Goal: Task Accomplishment & Management: Use online tool/utility

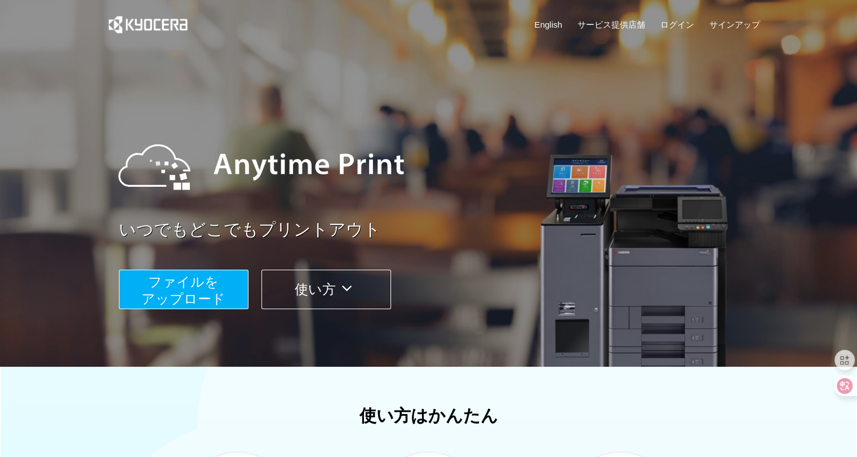
click at [192, 276] on span "ファイルを ​​アップロード" at bounding box center [183, 290] width 84 height 32
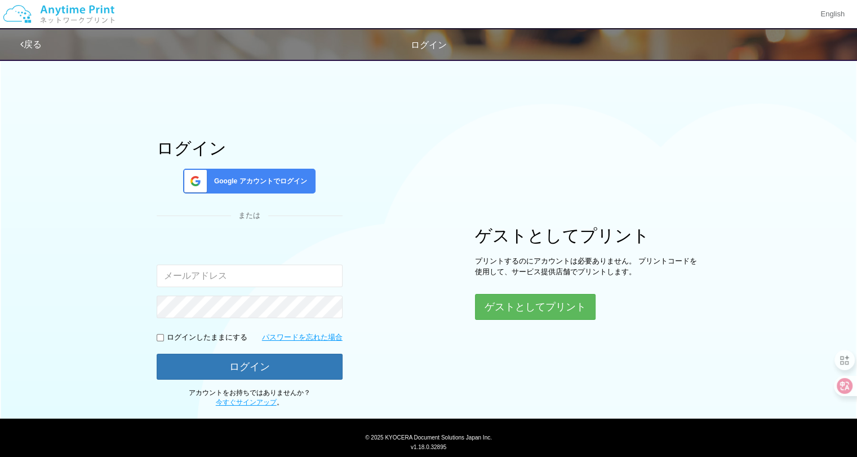
click at [291, 178] on span "Google アカウントでログイン" at bounding box center [258, 181] width 97 height 10
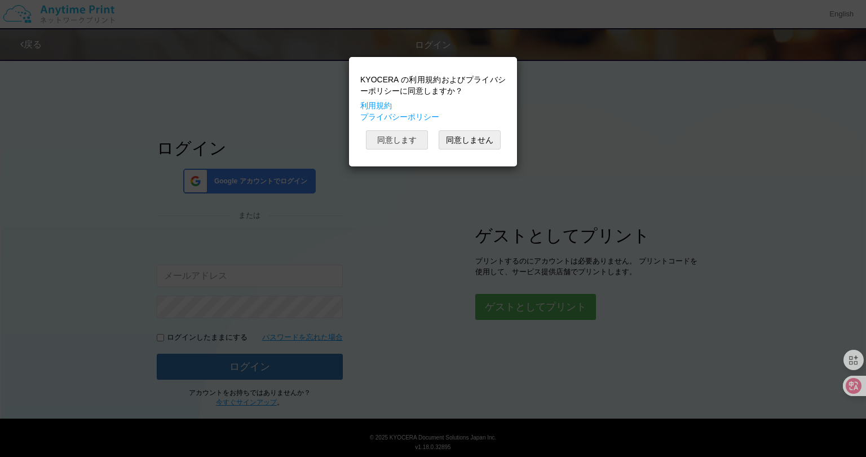
click at [388, 137] on button "同意します" at bounding box center [397, 139] width 62 height 19
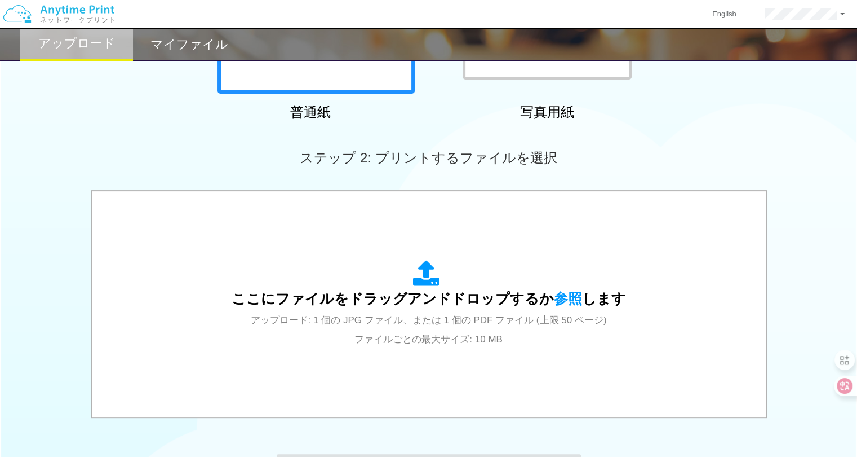
scroll to position [248, 0]
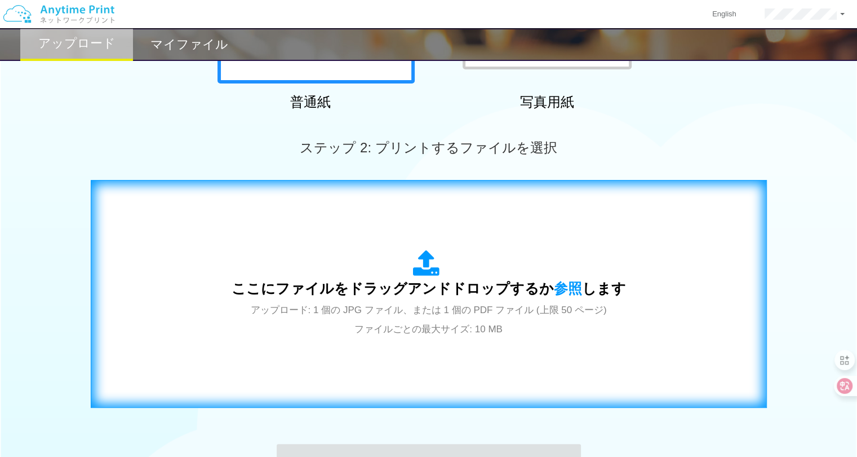
click at [449, 264] on div "ここにファイルをドラッグアンドドロップするか 参照 します アップロード: 1 個の JPG ファイル、または 1 個の PDF ファイル (上限 50 ペー…" at bounding box center [429, 294] width 395 height 88
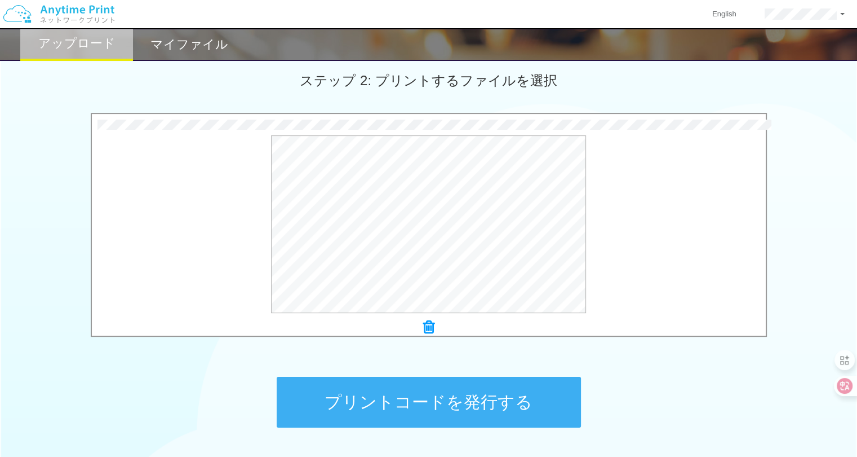
scroll to position [374, 0]
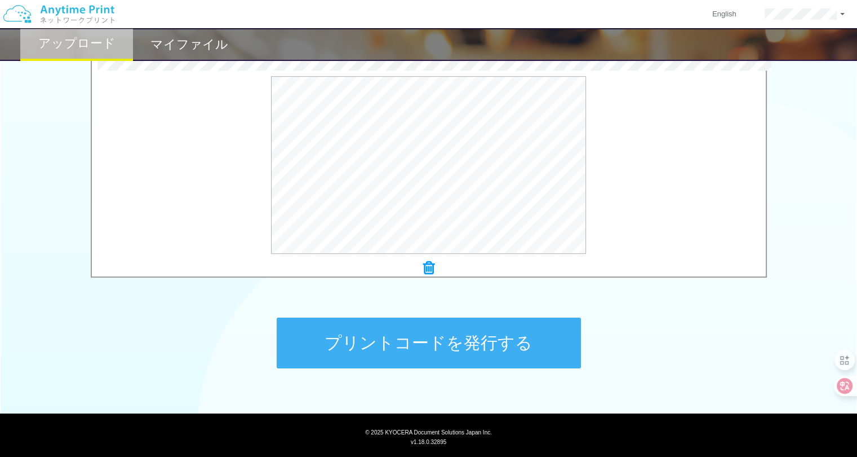
click at [531, 342] on button "プリントコードを発行する" at bounding box center [429, 342] width 304 height 51
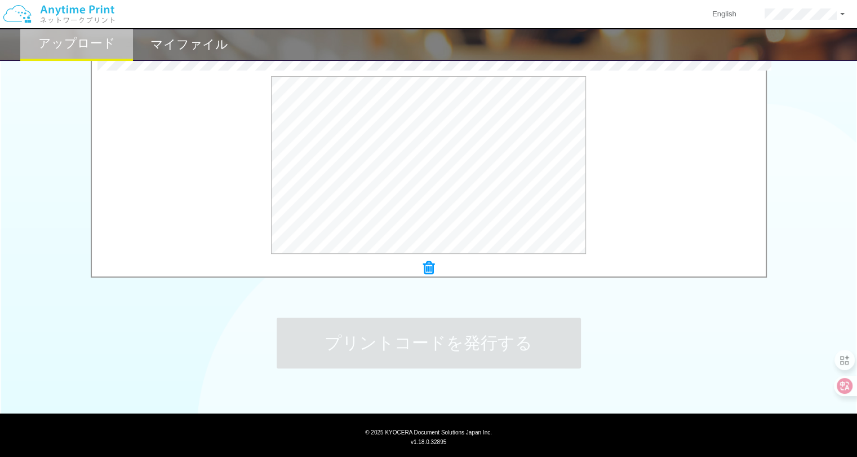
scroll to position [0, 0]
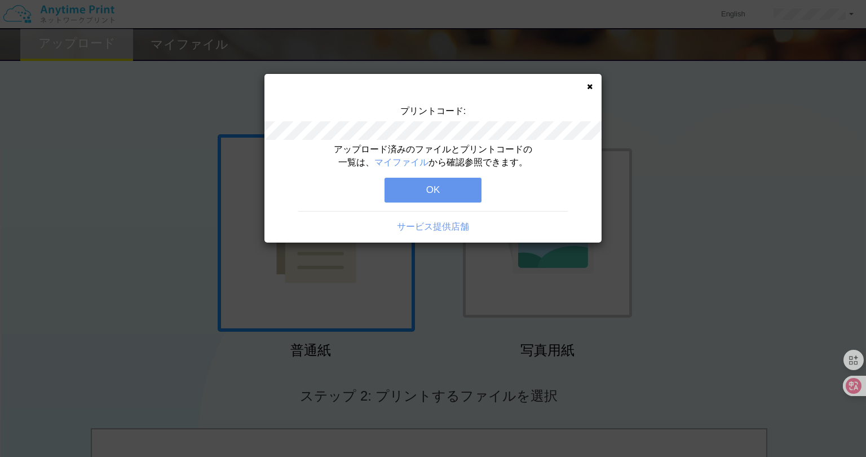
click at [454, 189] on button "OK" at bounding box center [432, 190] width 97 height 25
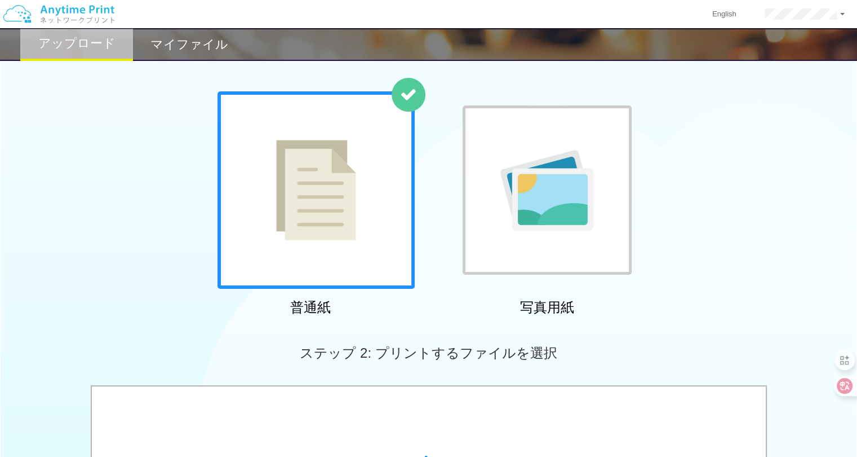
scroll to position [42, 0]
click at [194, 42] on h2 "マイファイル" at bounding box center [189, 45] width 78 height 14
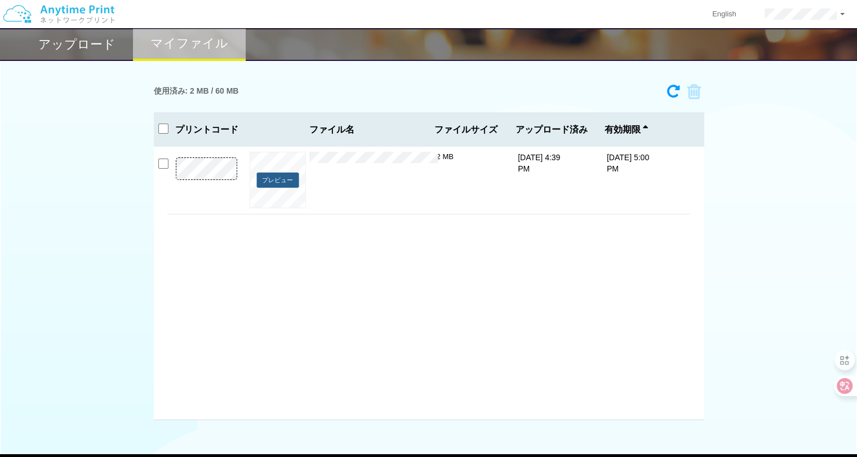
click at [286, 179] on button "プレビュー" at bounding box center [277, 179] width 42 height 15
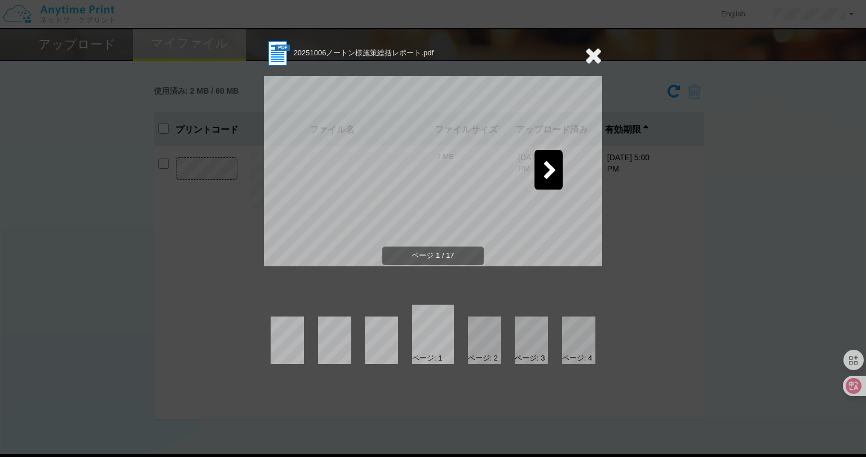
click at [546, 161] on icon at bounding box center [550, 171] width 14 height 20
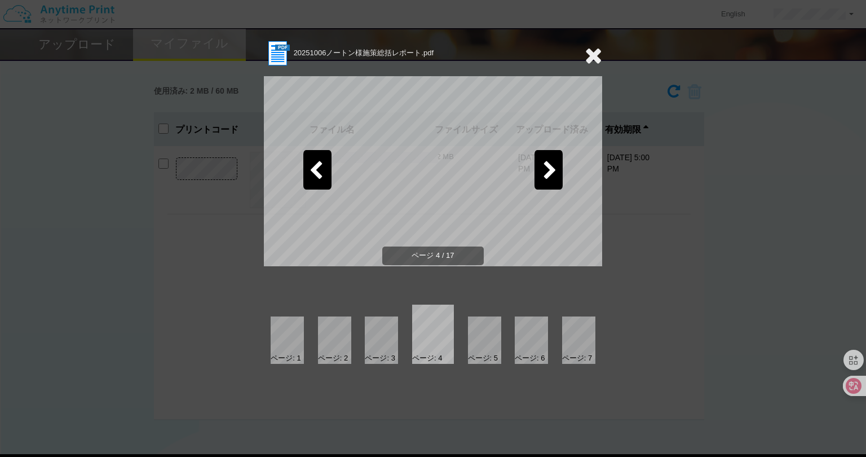
click at [546, 161] on icon at bounding box center [550, 171] width 14 height 20
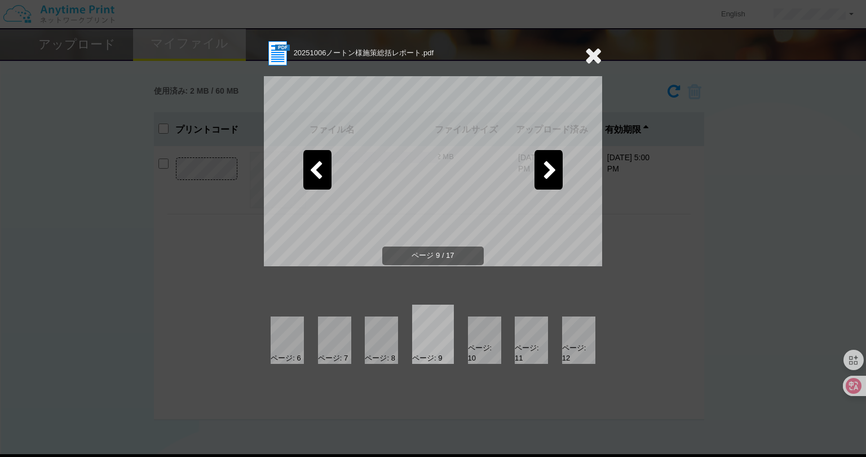
click at [546, 161] on icon at bounding box center [550, 171] width 14 height 20
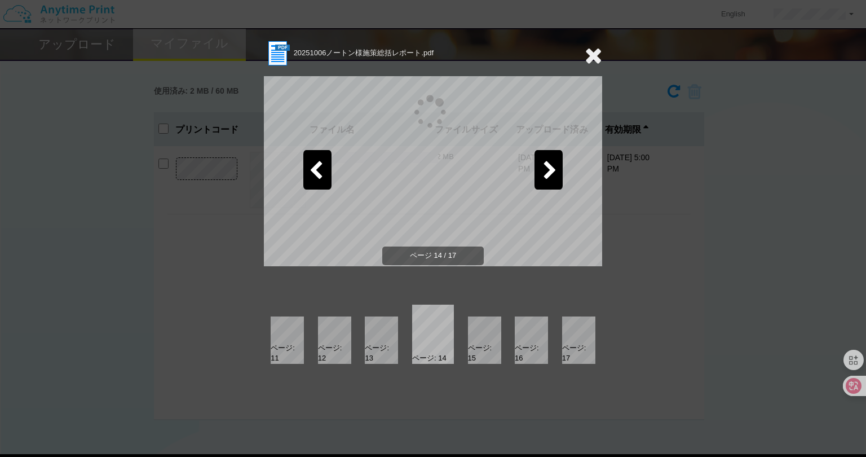
click at [546, 161] on icon at bounding box center [550, 171] width 14 height 20
